Goal: Information Seeking & Learning: Learn about a topic

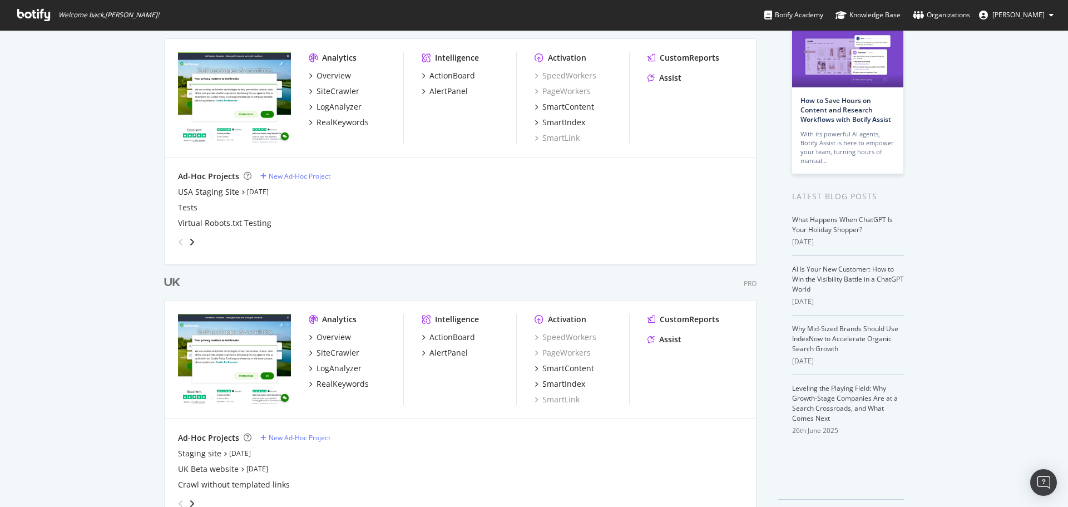
scroll to position [104, 0]
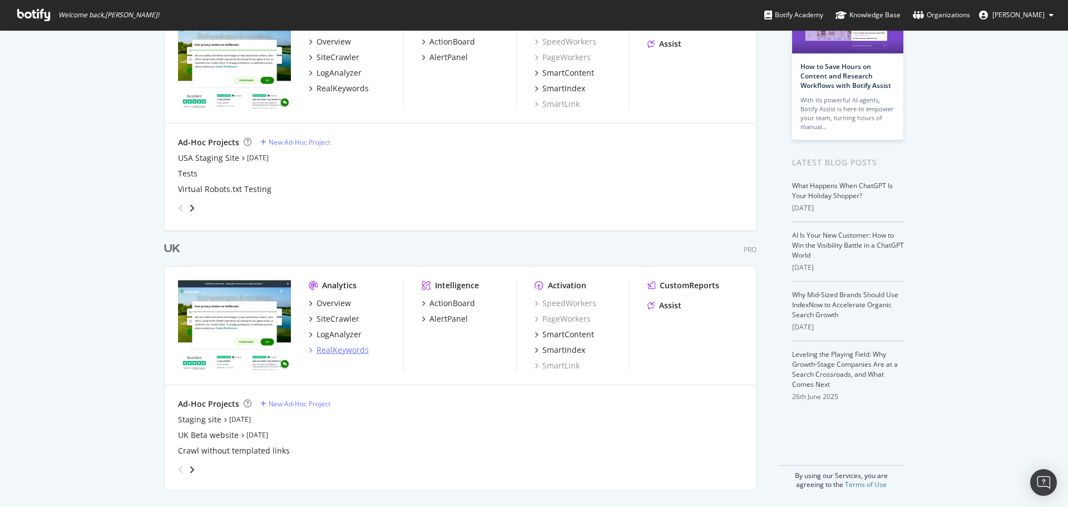
click at [342, 348] on div "RealKeywords" at bounding box center [343, 349] width 52 height 11
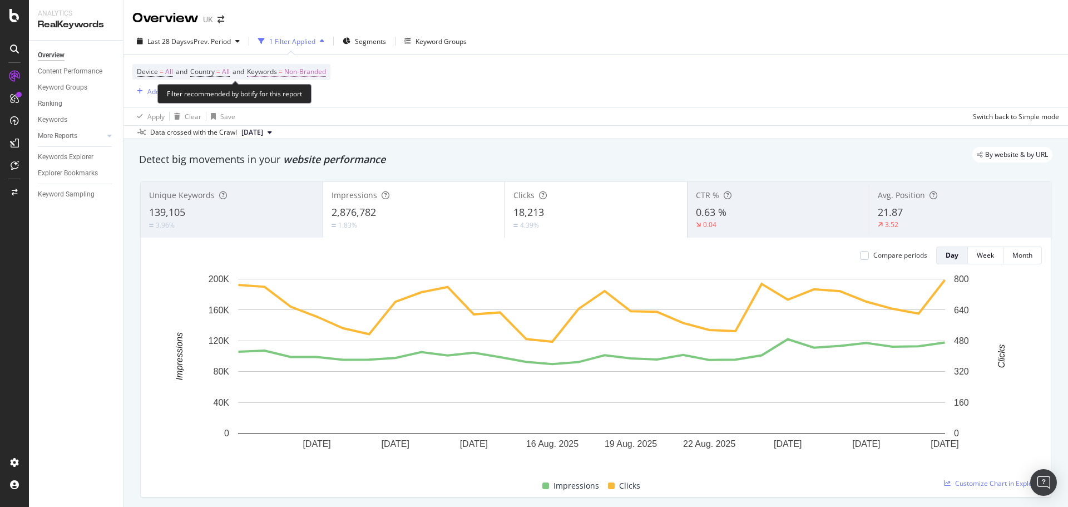
click at [317, 75] on span "Non-Branded" at bounding box center [305, 72] width 42 height 16
click at [312, 98] on div "button" at bounding box center [315, 98] width 13 height 7
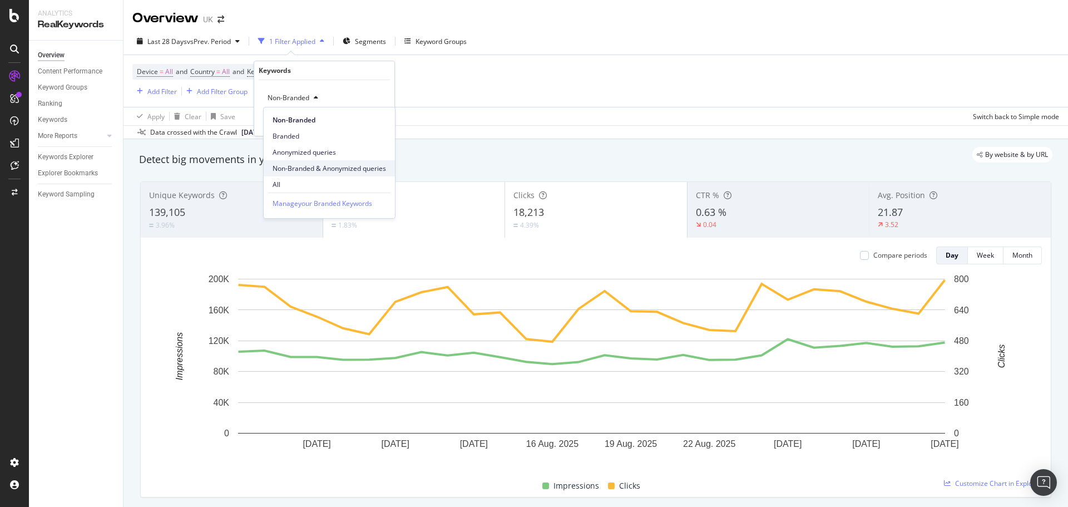
click at [342, 172] on span "Non-Branded & Anonymized queries" at bounding box center [330, 169] width 114 height 10
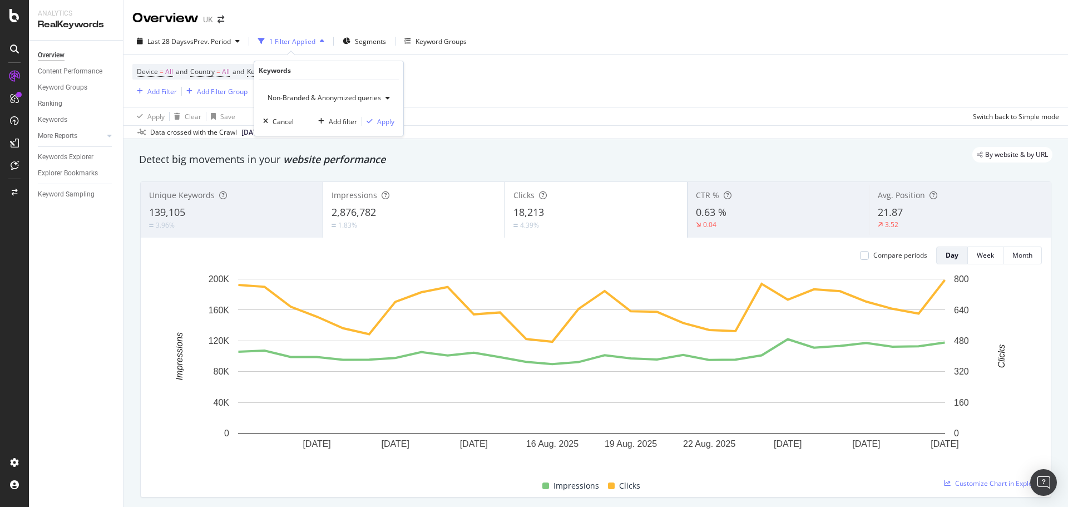
click at [314, 96] on span "Non-Branded & Anonymized queries" at bounding box center [322, 97] width 118 height 9
click at [281, 180] on span "All" at bounding box center [331, 185] width 116 height 10
click at [376, 122] on div "Apply" at bounding box center [376, 121] width 17 height 9
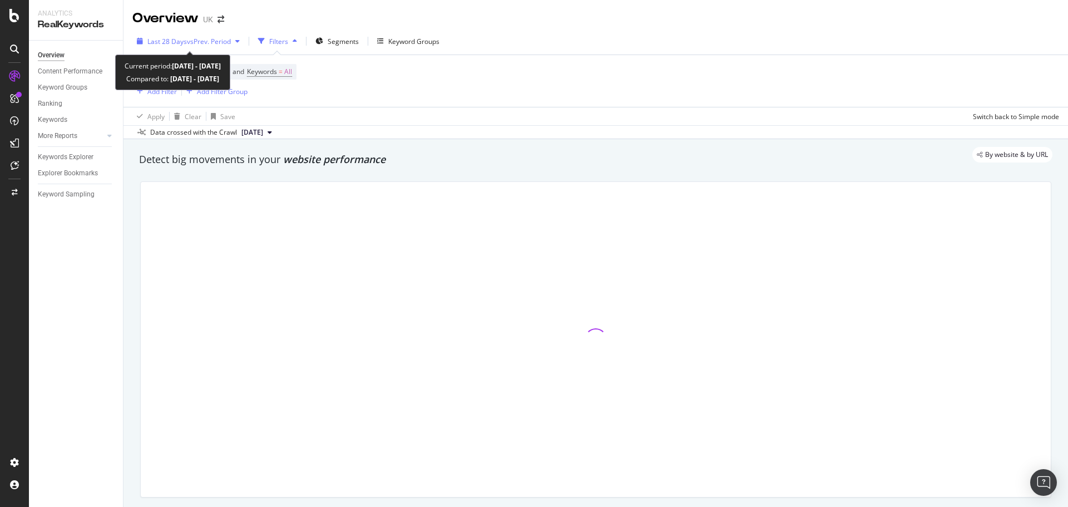
click at [184, 41] on span "Last 28 Days" at bounding box center [167, 41] width 40 height 9
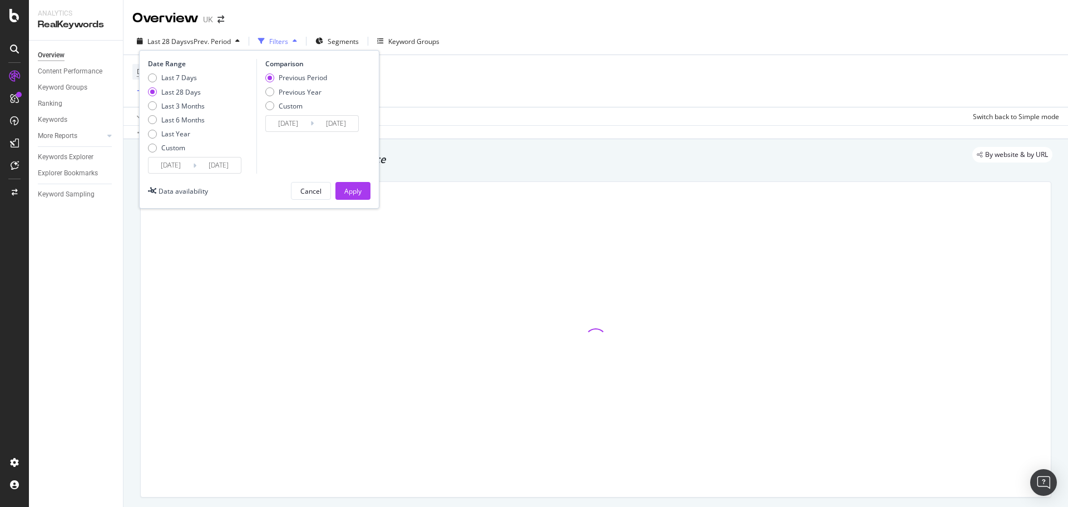
click at [166, 165] on input "[DATE]" at bounding box center [171, 165] width 45 height 16
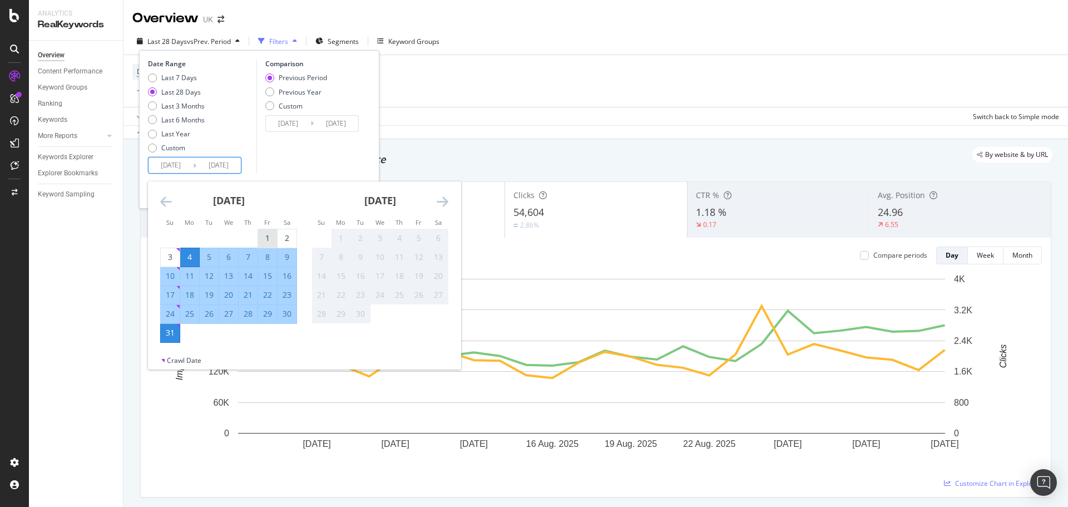
click at [261, 238] on div "1" at bounding box center [267, 238] width 19 height 11
type input "[DATE]"
click at [171, 337] on div "31" at bounding box center [170, 332] width 19 height 11
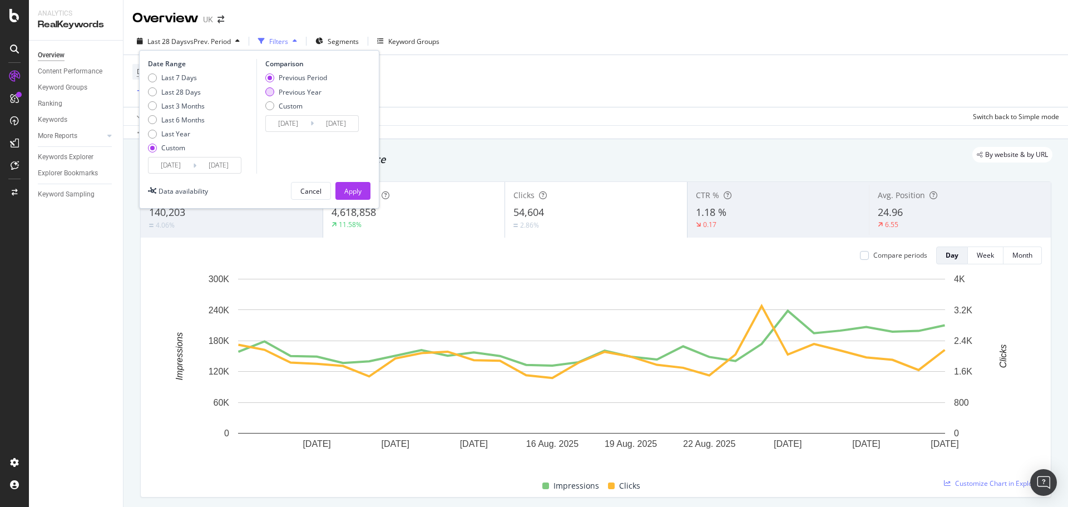
click at [302, 88] on div "Previous Year" at bounding box center [300, 91] width 43 height 9
type input "[DATE]"
click at [292, 123] on input "[DATE]" at bounding box center [288, 124] width 45 height 16
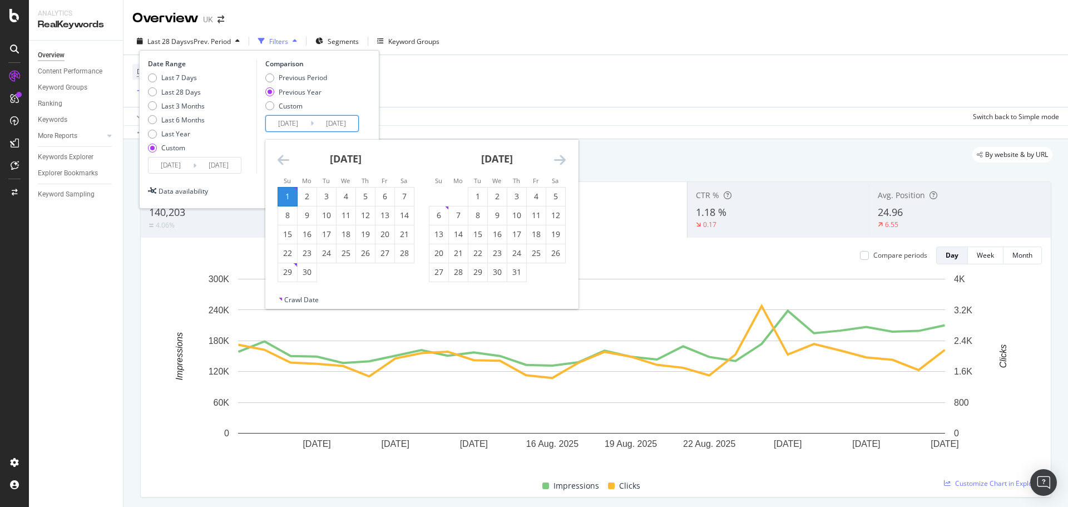
click at [283, 156] on icon "Move backward to switch to the previous month." at bounding box center [284, 159] width 12 height 13
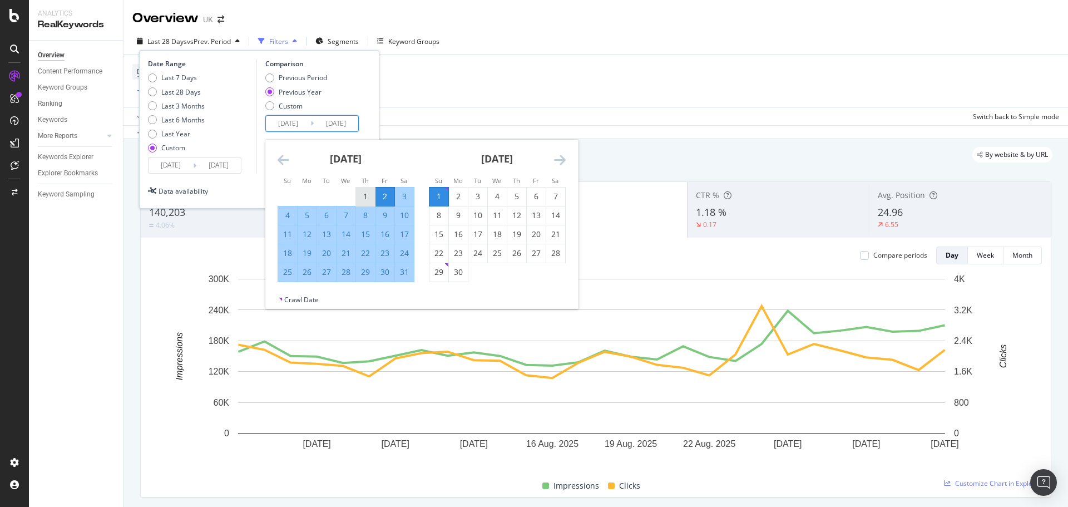
click at [361, 196] on div "1" at bounding box center [365, 196] width 19 height 11
type input "[DATE]"
click at [405, 274] on div "31" at bounding box center [404, 272] width 19 height 11
type input "[DATE]"
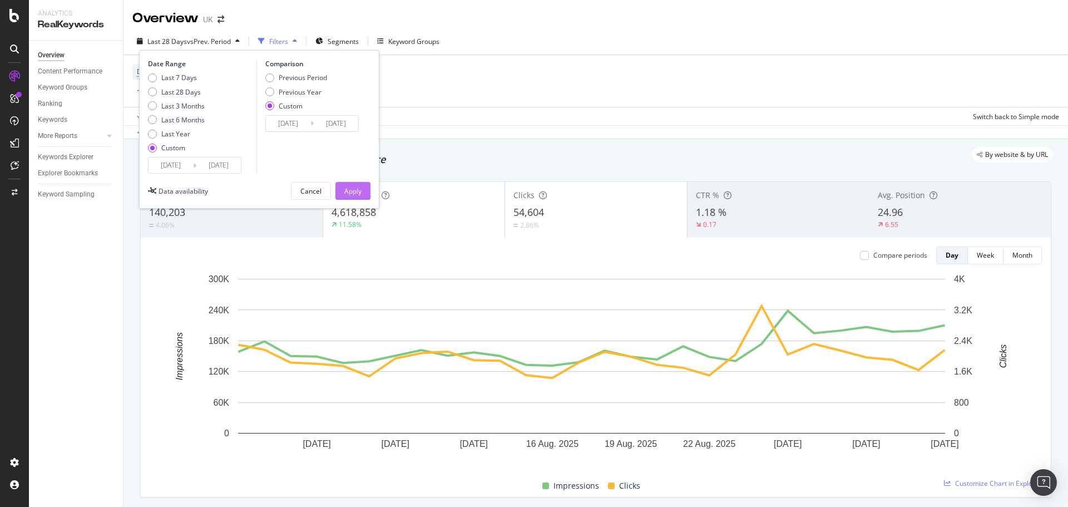
click at [359, 191] on div "Apply" at bounding box center [352, 190] width 17 height 9
